Goal: Communication & Community: Answer question/provide support

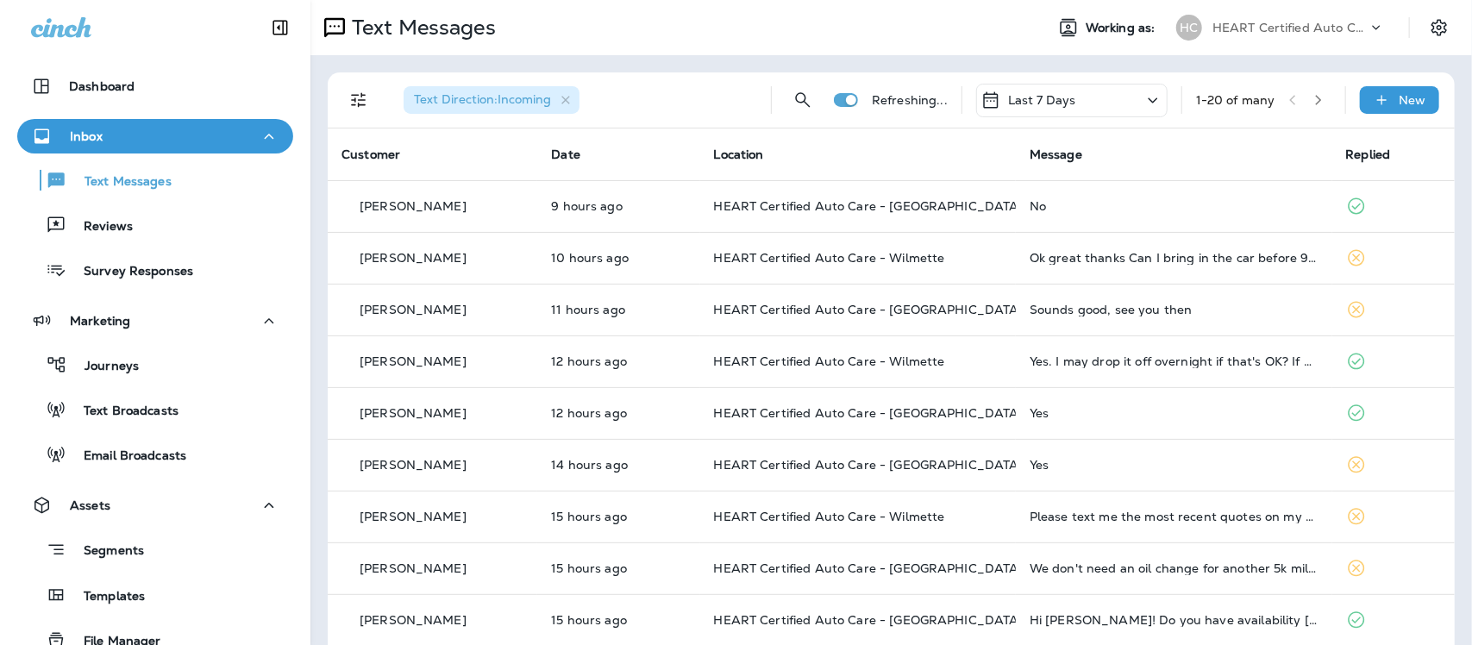
scroll to position [9, 0]
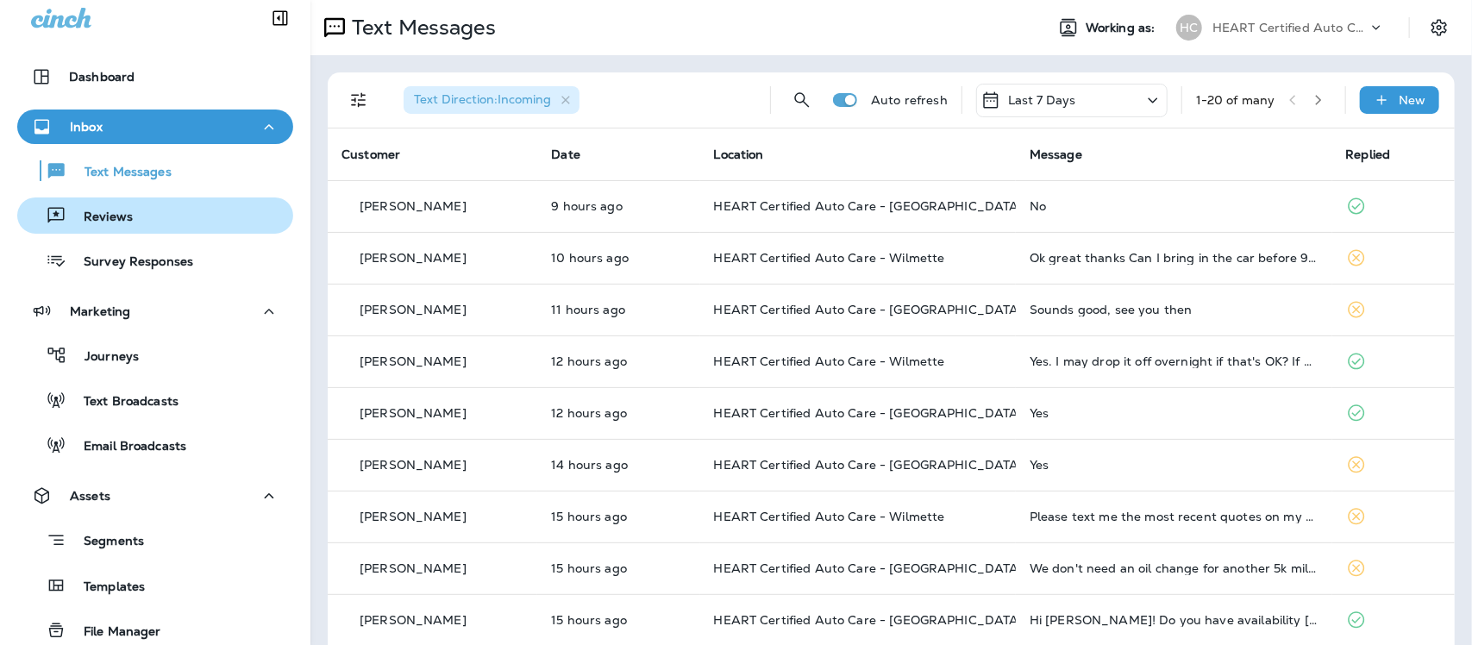
click at [118, 214] on p "Reviews" at bounding box center [99, 218] width 66 height 16
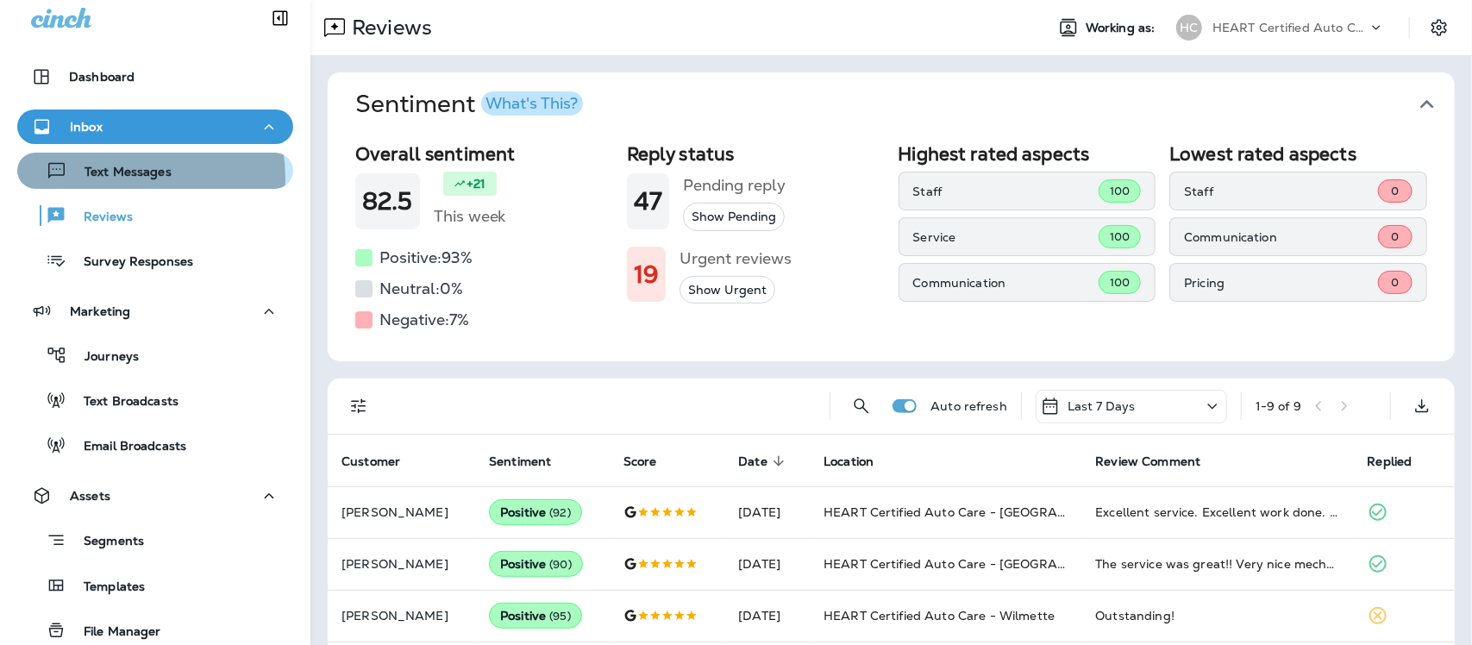
click at [122, 178] on p "Text Messages" at bounding box center [119, 173] width 104 height 16
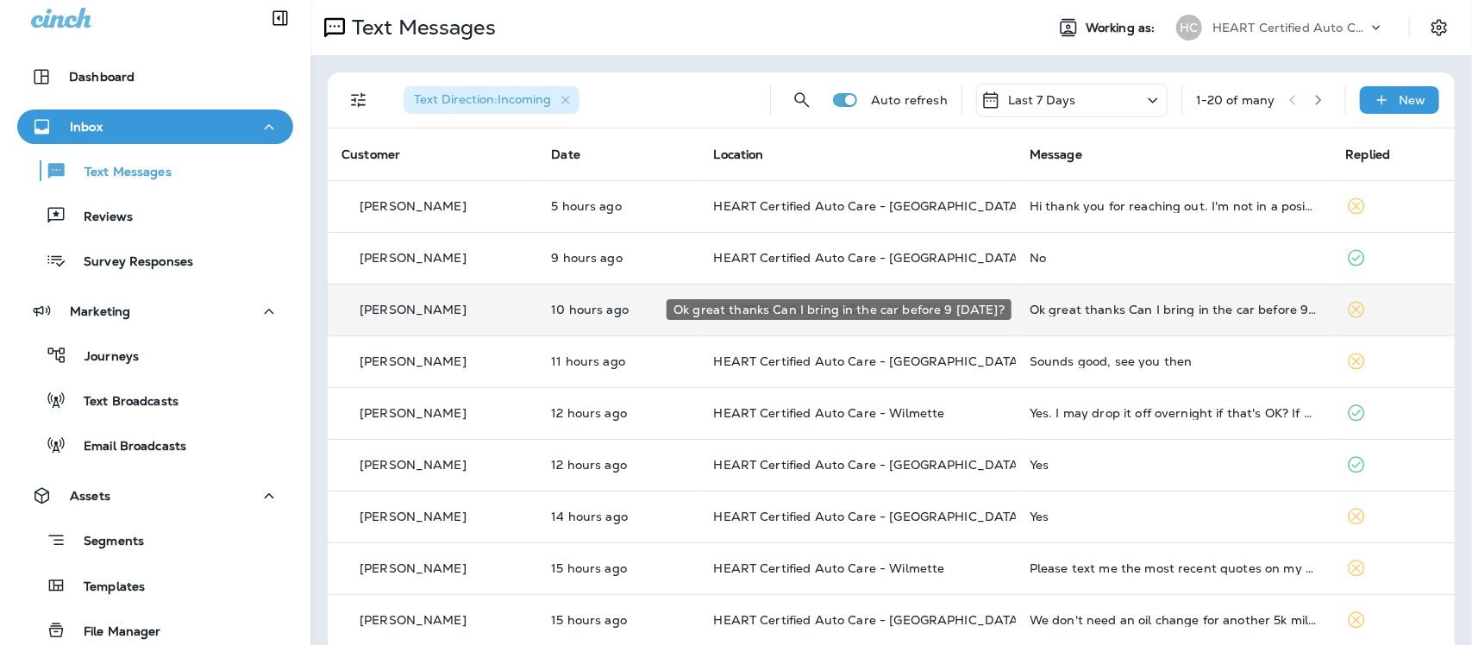
click at [1088, 311] on div "Ok great thanks Can I bring in the car before 9 [DATE]?" at bounding box center [1174, 310] width 289 height 14
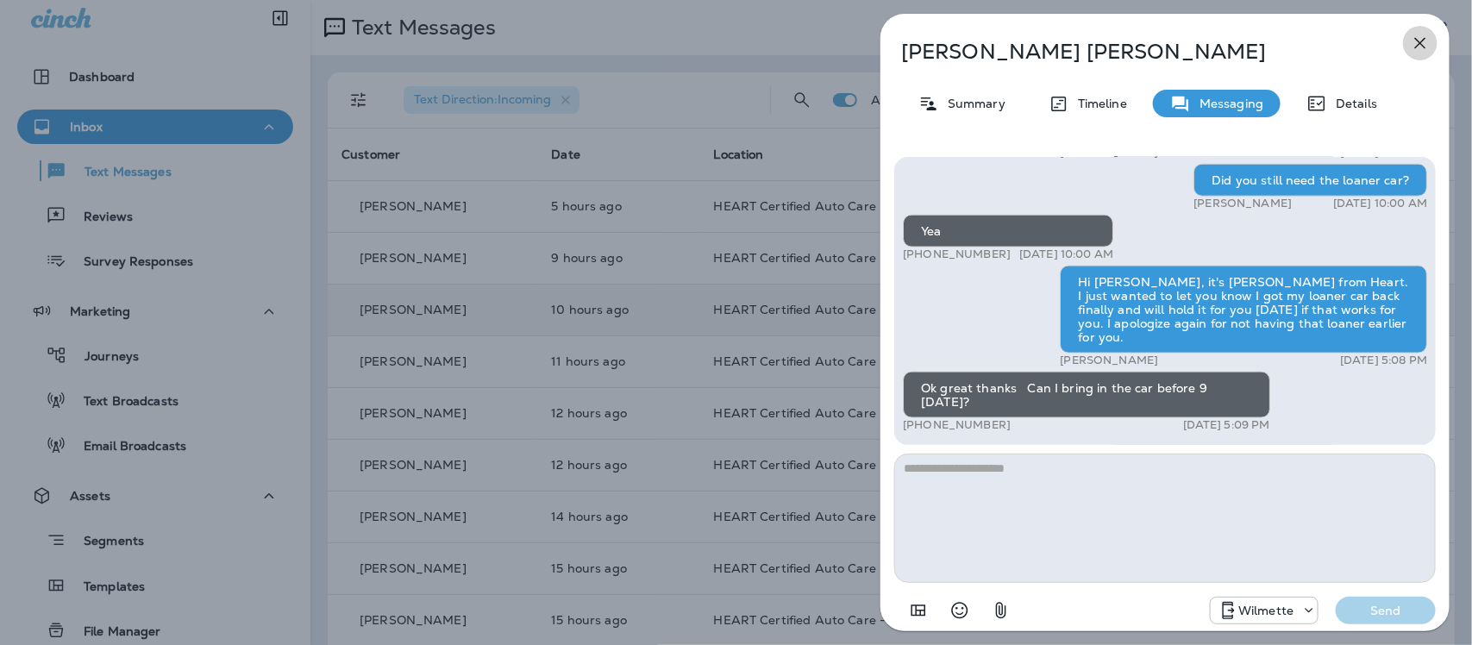
click at [1416, 45] on icon "button" at bounding box center [1420, 43] width 21 height 21
